Goal: Task Accomplishment & Management: Use online tool/utility

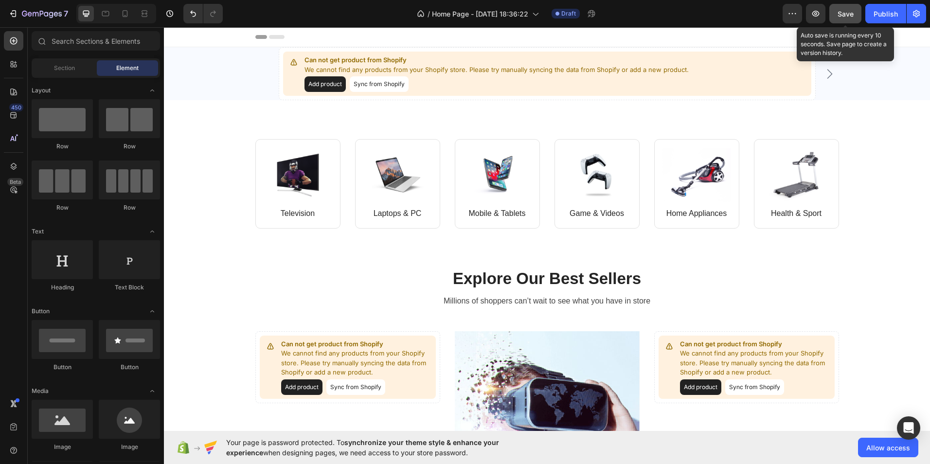
click at [848, 15] on span "Save" at bounding box center [846, 14] width 16 height 8
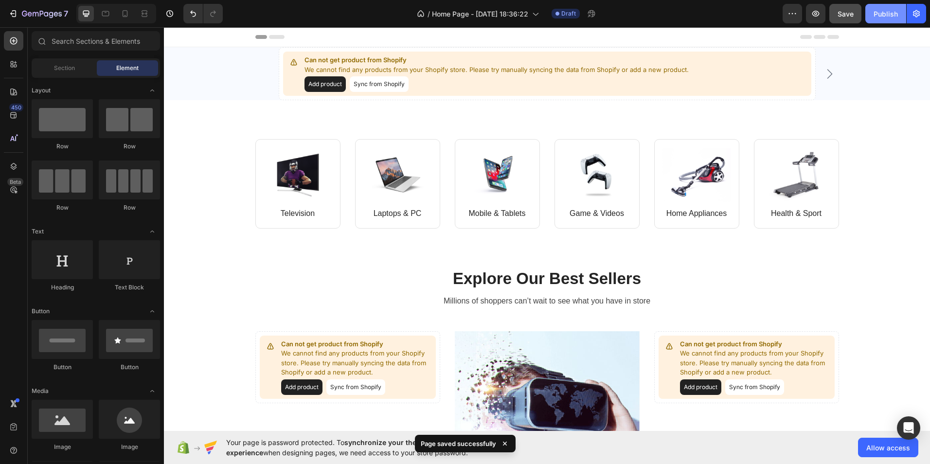
click at [873, 16] on button "Publish" at bounding box center [886, 13] width 41 height 19
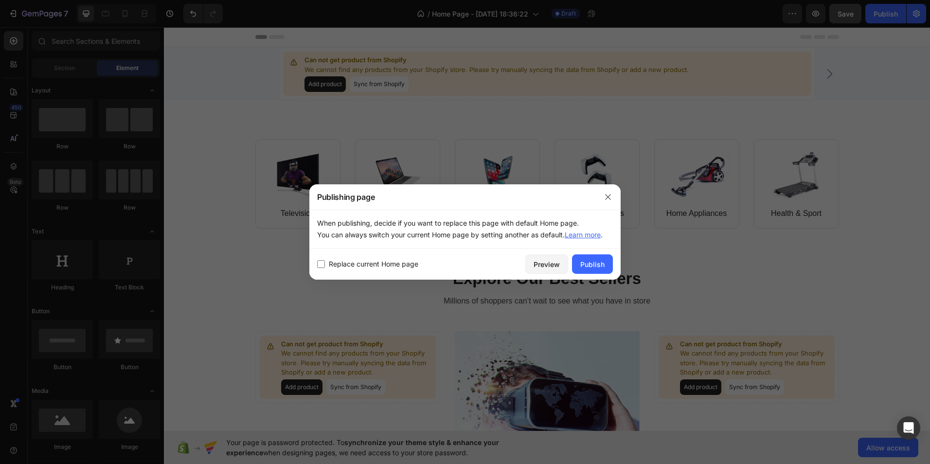
click at [320, 264] on input "checkbox" at bounding box center [321, 264] width 8 height 8
checkbox input "true"
click at [582, 267] on div "Publish" at bounding box center [592, 264] width 24 height 10
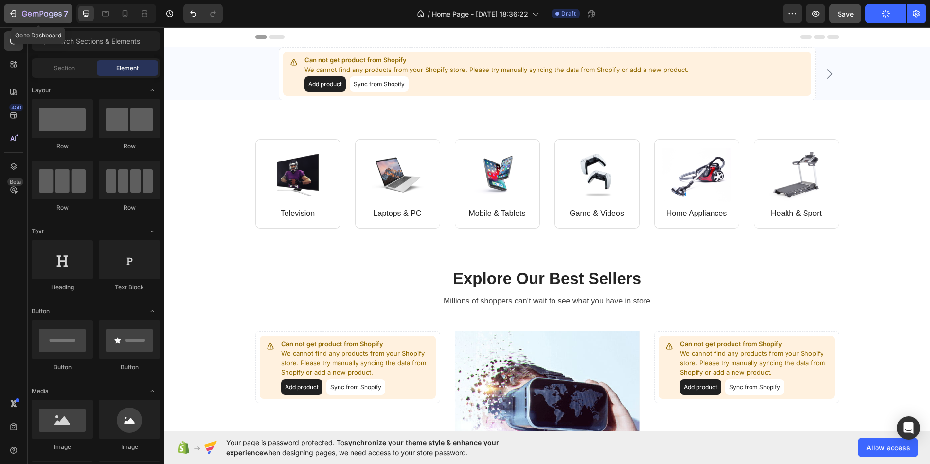
click at [25, 10] on div "7" at bounding box center [45, 14] width 46 height 12
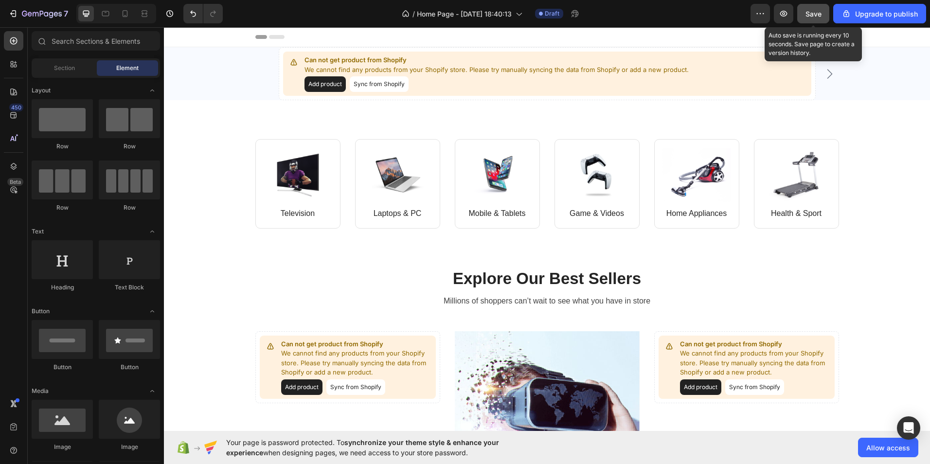
click at [813, 18] on div "Save" at bounding box center [814, 14] width 16 height 10
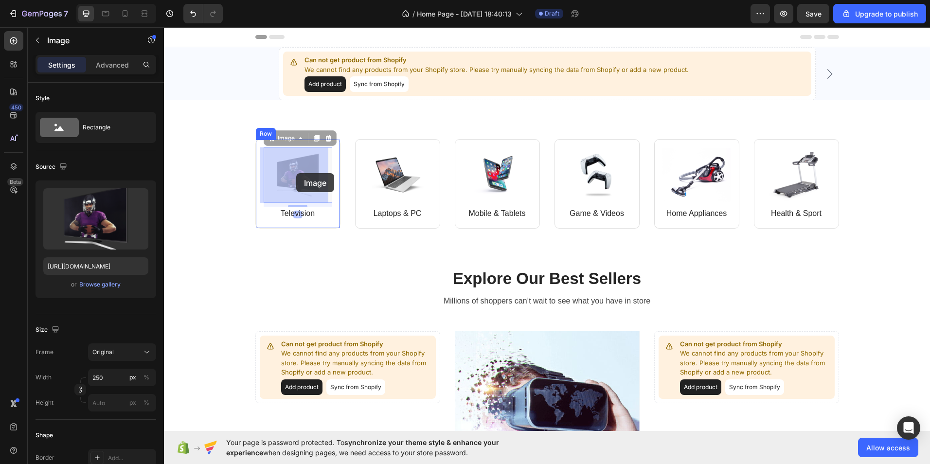
drag, startPoint x: 311, startPoint y: 184, endPoint x: 291, endPoint y: 173, distance: 22.6
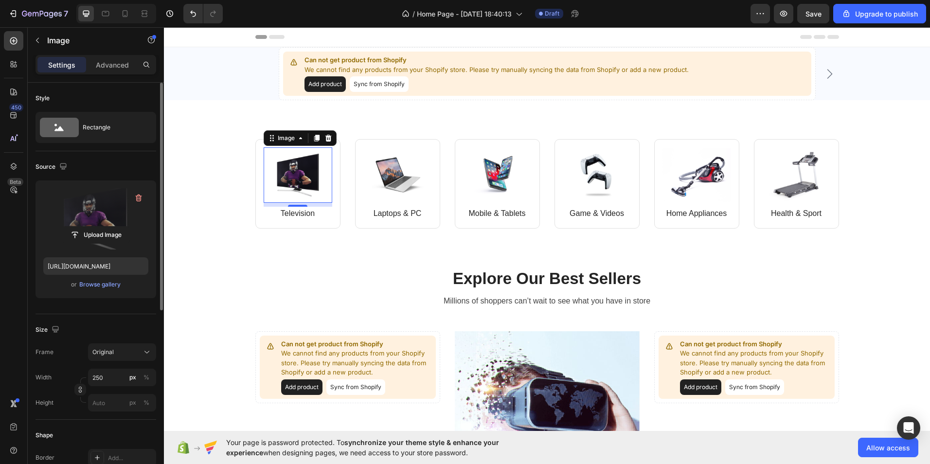
click at [92, 216] on label at bounding box center [95, 218] width 105 height 61
click at [92, 227] on input "file" at bounding box center [95, 235] width 67 height 17
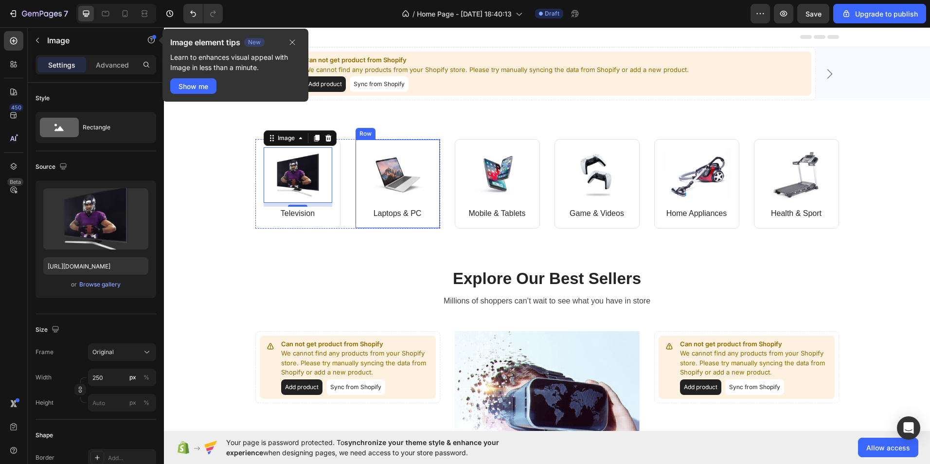
click at [300, 261] on div "Image 8 Television Text block Row Image Laptops & PC Text block Row Row Image M…" at bounding box center [547, 183] width 766 height 167
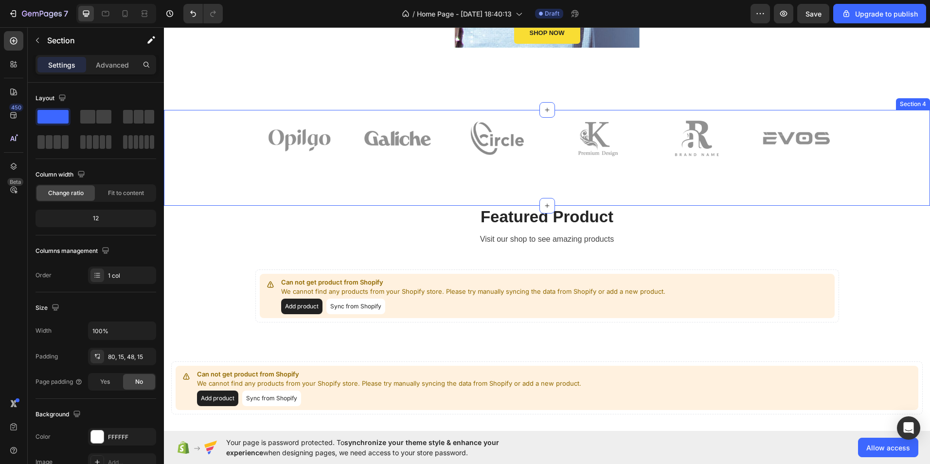
scroll to position [535, 0]
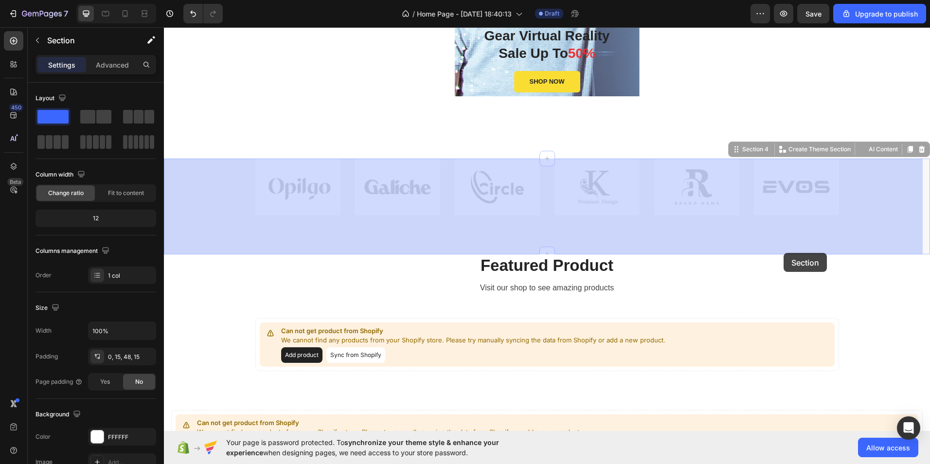
drag, startPoint x: 796, startPoint y: 244, endPoint x: 792, endPoint y: 249, distance: 6.5
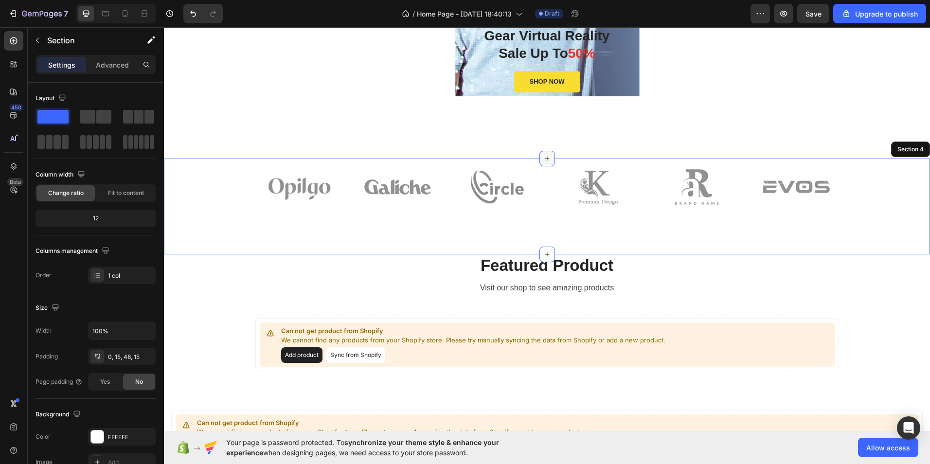
click at [543, 157] on icon at bounding box center [547, 159] width 8 height 8
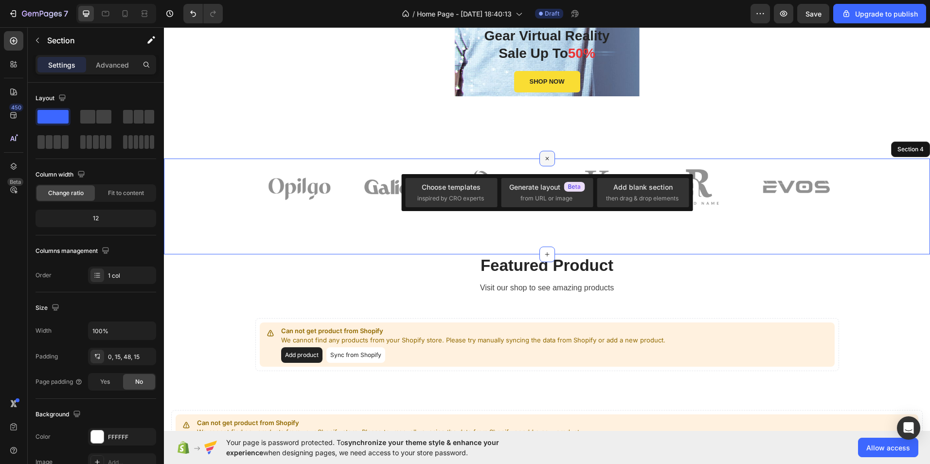
click at [542, 158] on icon at bounding box center [547, 158] width 11 height 11
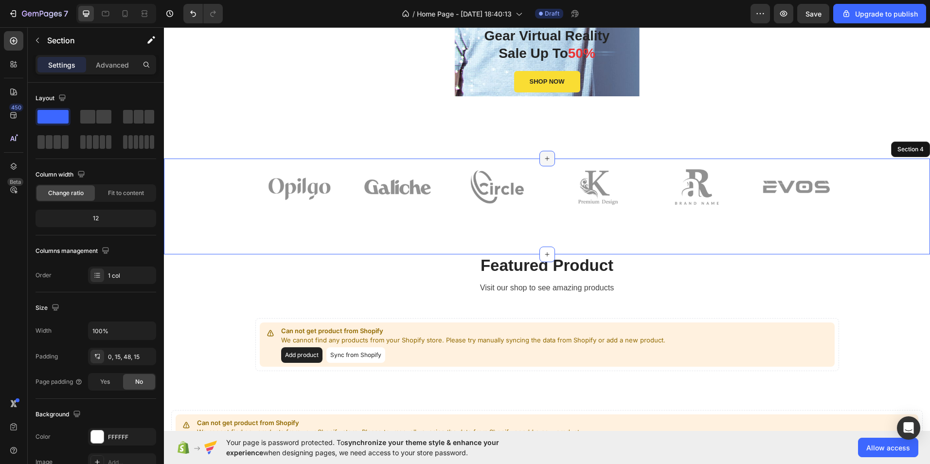
click at [540, 159] on div at bounding box center [548, 159] width 16 height 16
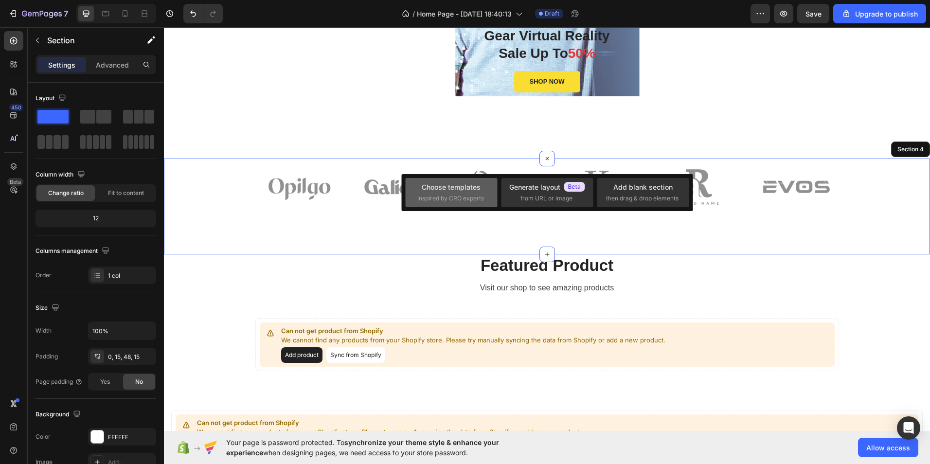
click at [471, 188] on div "Choose templates" at bounding box center [451, 187] width 59 height 10
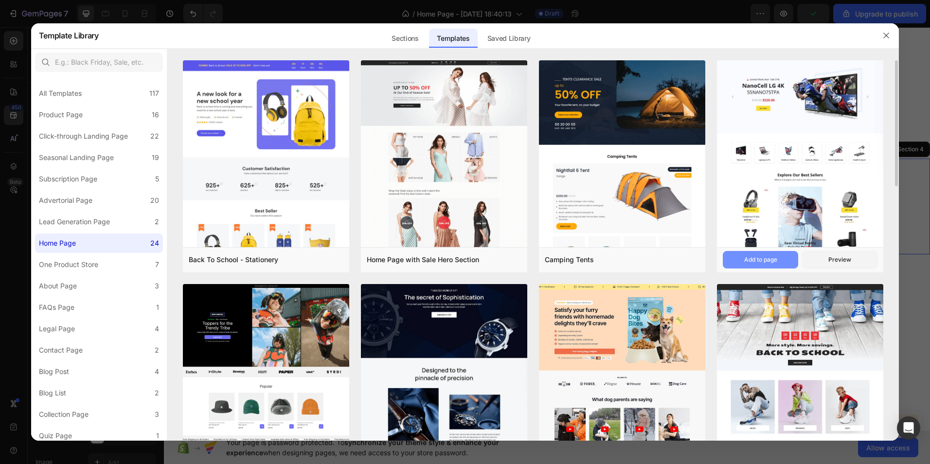
click at [767, 260] on div "Add to page" at bounding box center [760, 259] width 33 height 9
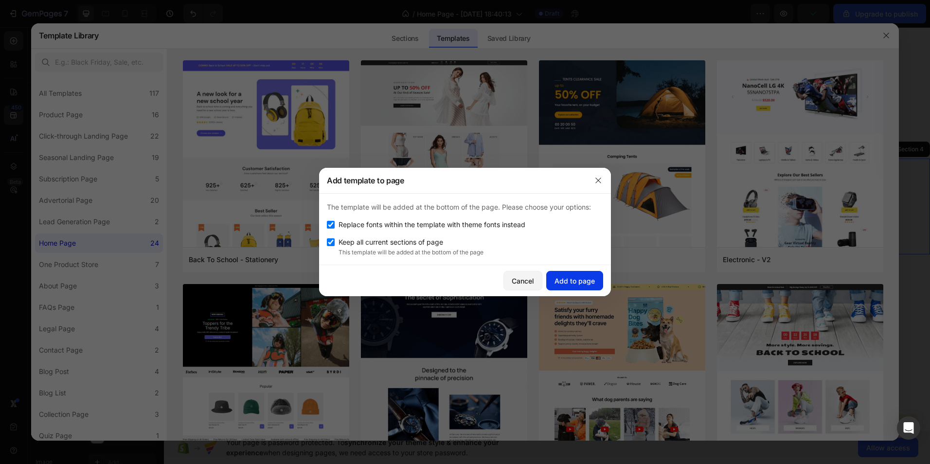
click at [588, 282] on div "Add to page" at bounding box center [575, 281] width 40 height 10
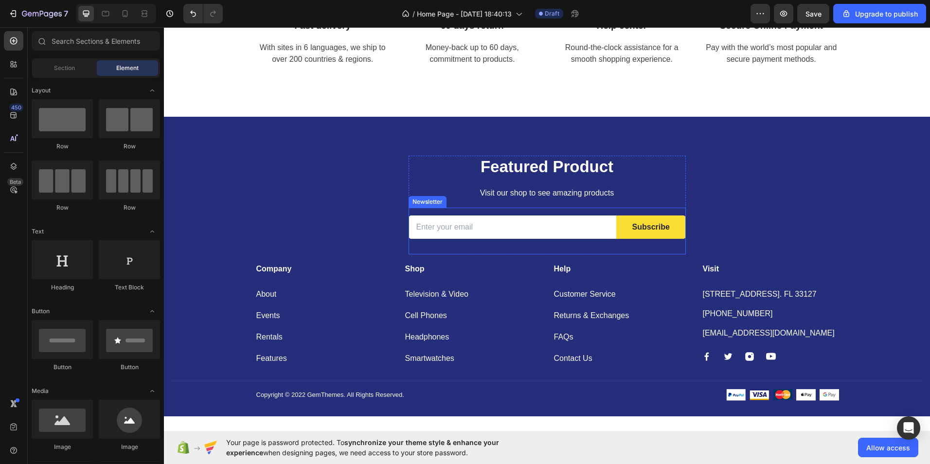
scroll to position [1445, 0]
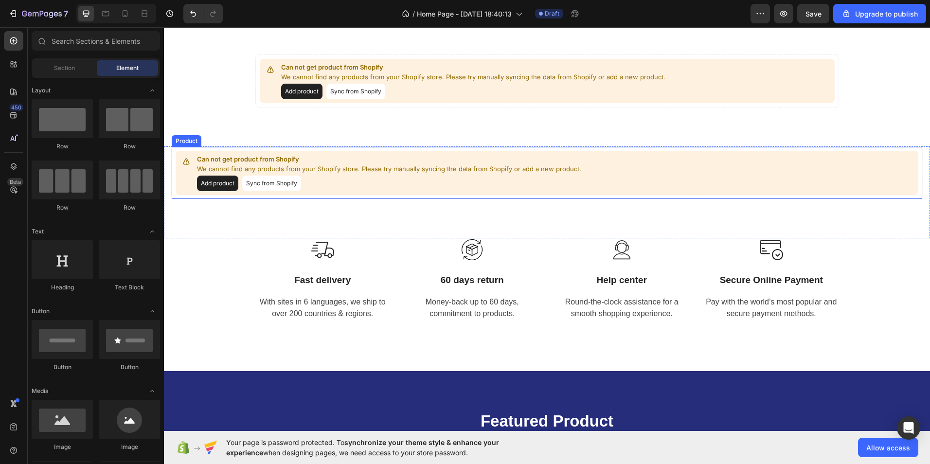
click at [220, 182] on button "Add product" at bounding box center [217, 184] width 41 height 16
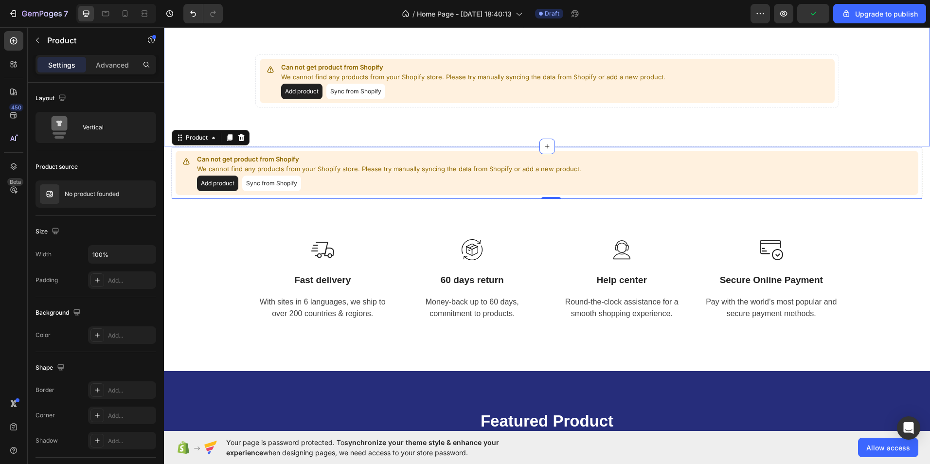
scroll to position [1250, 0]
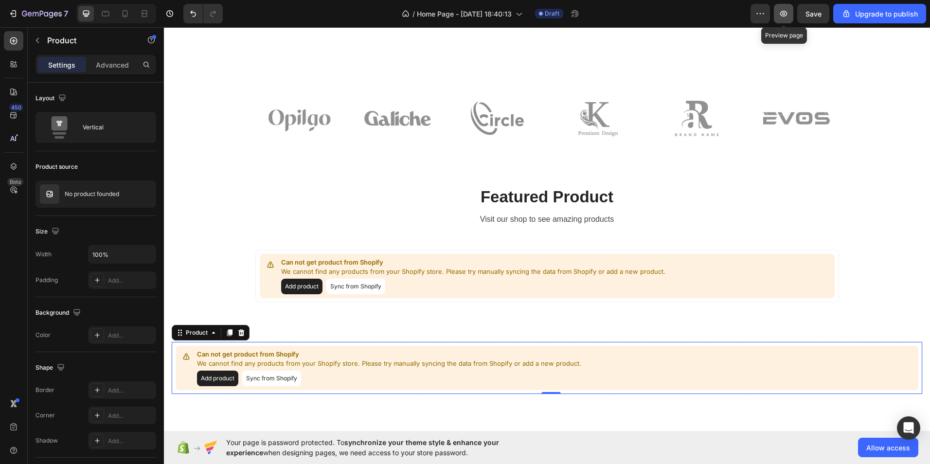
click at [778, 18] on button "button" at bounding box center [783, 13] width 19 height 19
click at [163, 12] on button "button" at bounding box center [169, 13] width 19 height 19
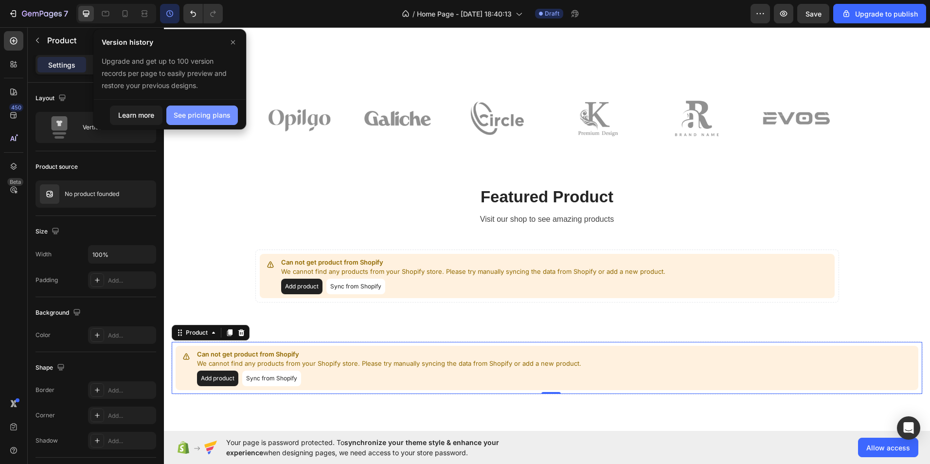
click at [183, 119] on div "See pricing plans" at bounding box center [202, 115] width 57 height 10
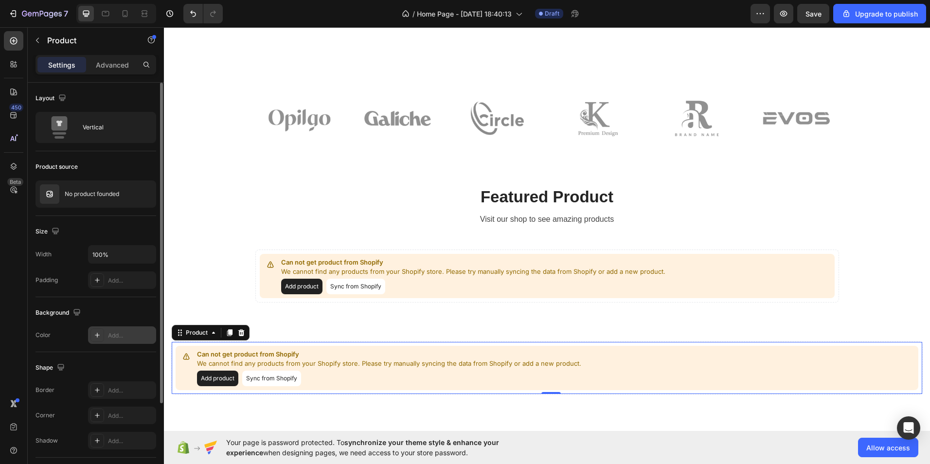
click at [99, 335] on icon at bounding box center [97, 335] width 8 height 8
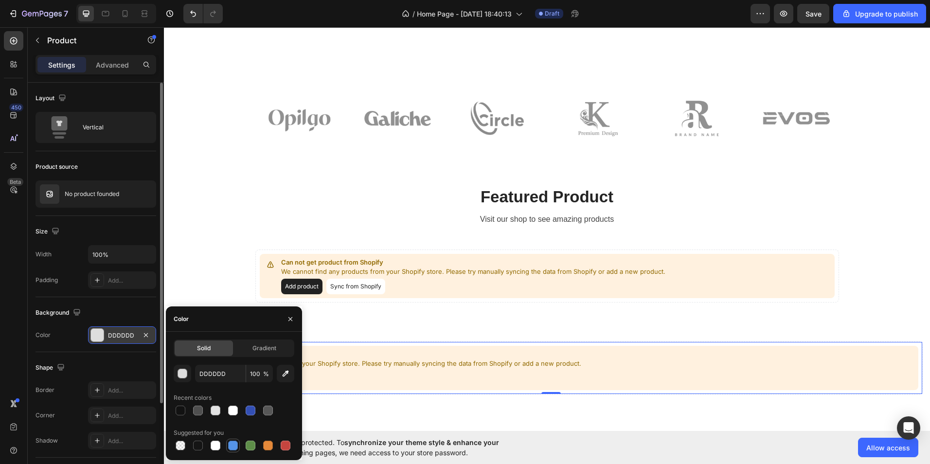
click at [229, 445] on div at bounding box center [233, 446] width 10 height 10
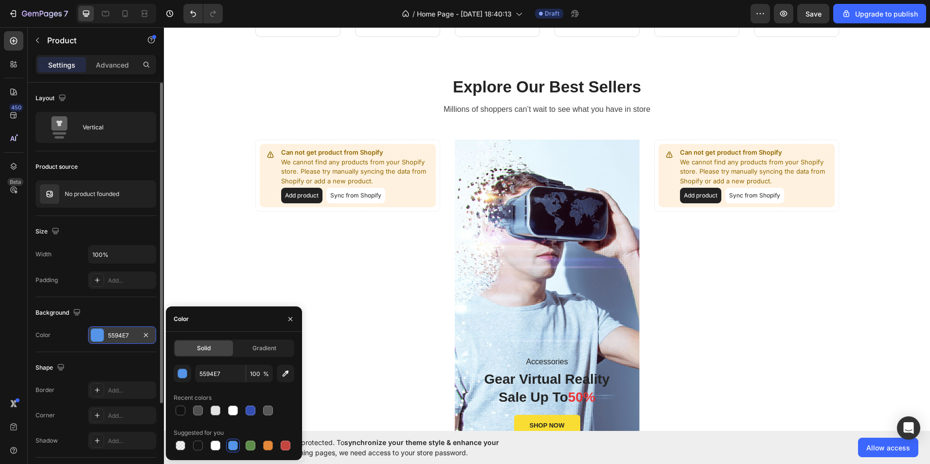
scroll to position [0, 0]
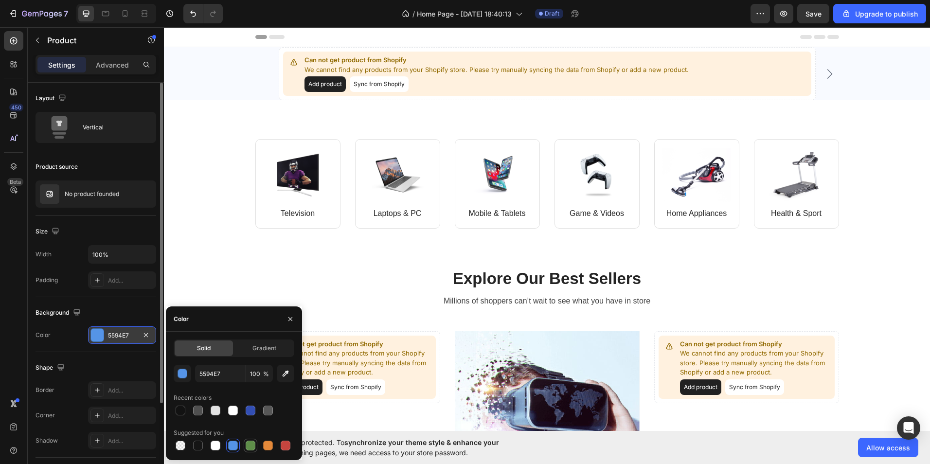
click at [252, 445] on div at bounding box center [251, 446] width 10 height 10
type input "5E8E49"
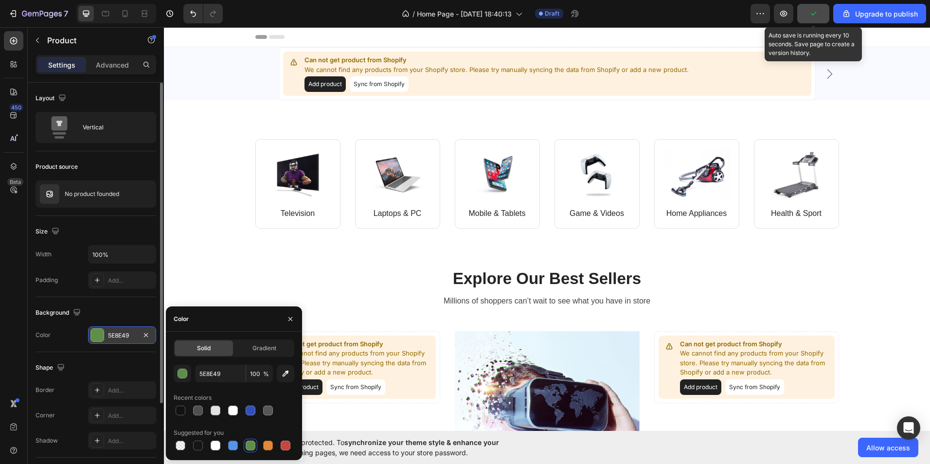
click at [824, 16] on button "button" at bounding box center [813, 13] width 32 height 19
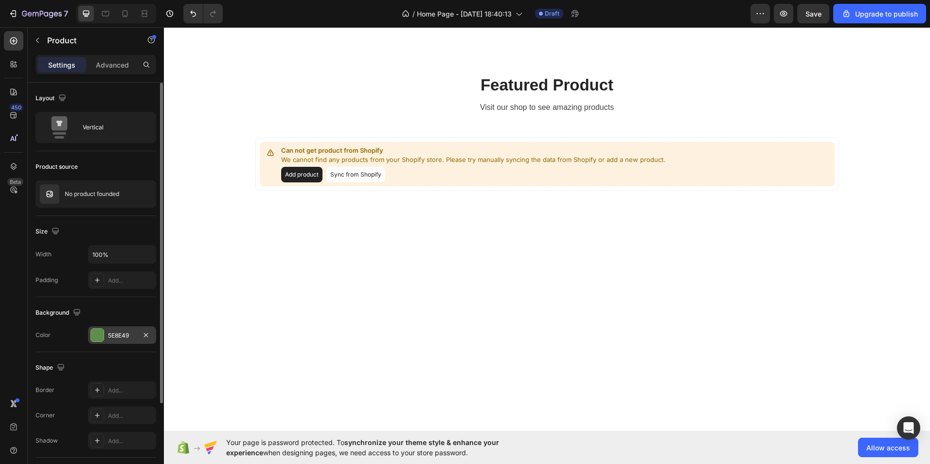
scroll to position [1119, 0]
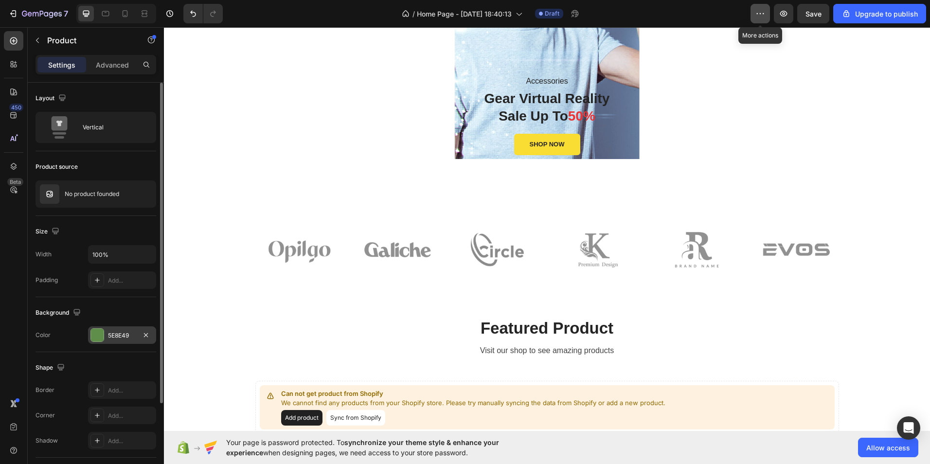
click at [768, 9] on button "button" at bounding box center [760, 13] width 19 height 19
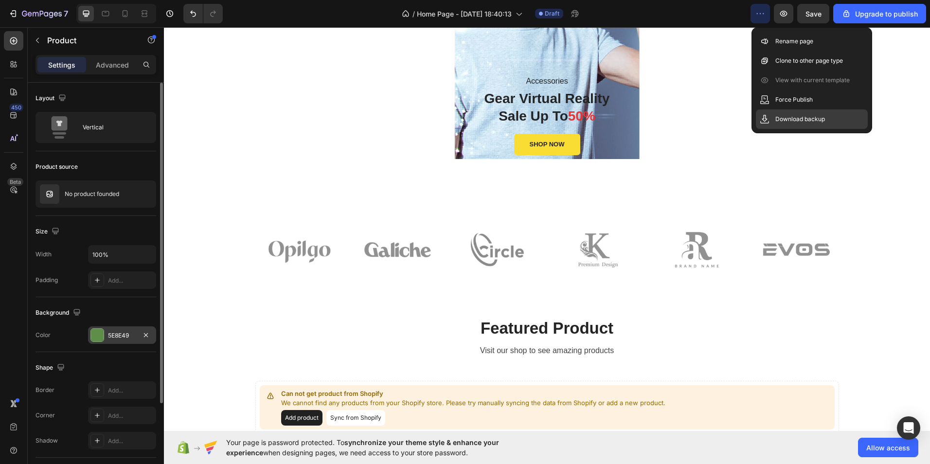
click at [787, 121] on p "Download backup" at bounding box center [801, 119] width 50 height 10
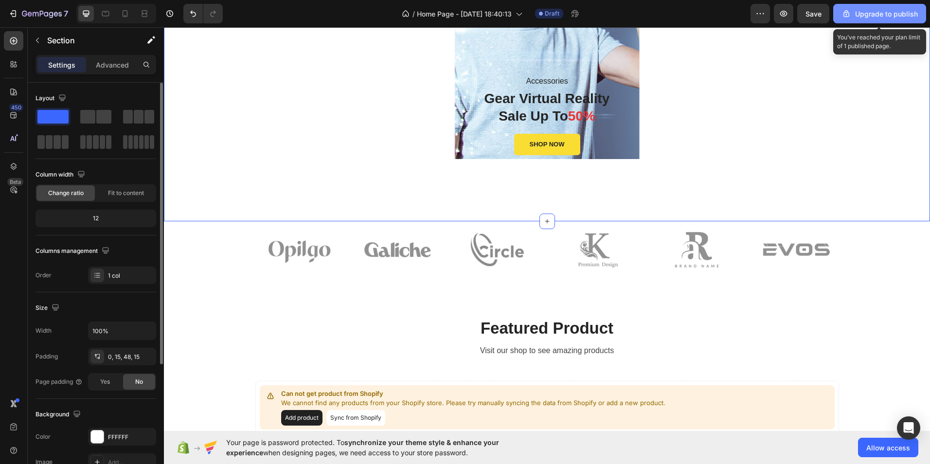
click at [885, 15] on div "Upgrade to publish" at bounding box center [880, 14] width 76 height 10
